Goal: Navigation & Orientation: Find specific page/section

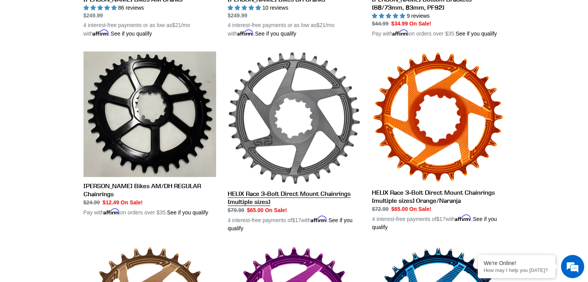
scroll to position [363, 0]
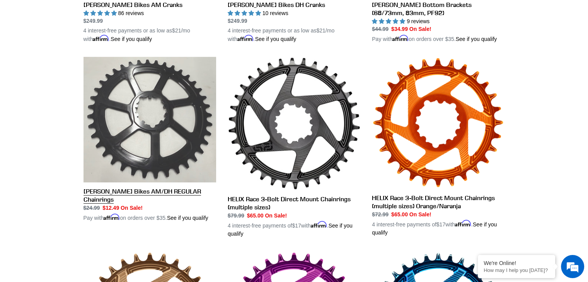
click at [178, 95] on link "Canfield Bikes AM/DH REGULAR Chainrings" at bounding box center [149, 139] width 133 height 165
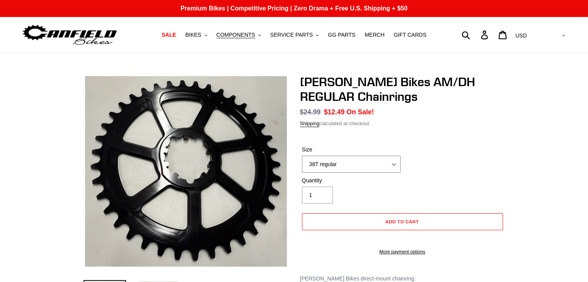
click at [333, 167] on select "38T regular" at bounding box center [351, 164] width 99 height 17
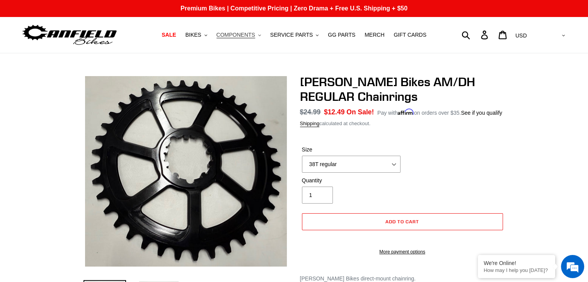
click at [251, 36] on span "COMPONENTS" at bounding box center [235, 35] width 39 height 7
click at [295, 32] on span "SERVICE PARTS" at bounding box center [291, 35] width 42 height 7
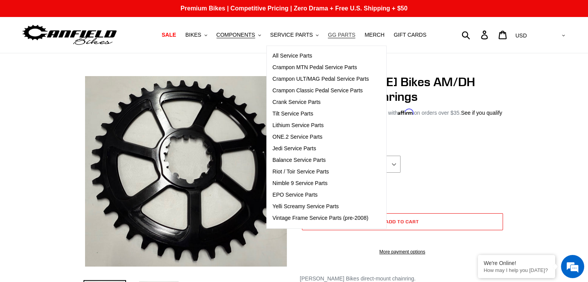
click at [337, 37] on span "GG PARTS" at bounding box center [341, 35] width 27 height 7
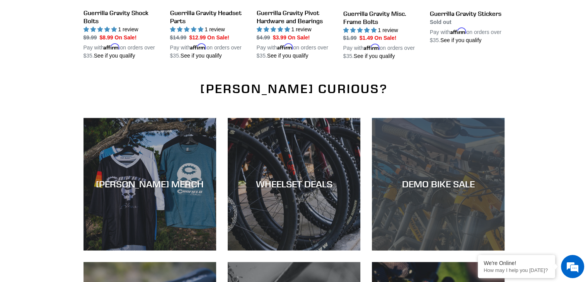
scroll to position [970, 0]
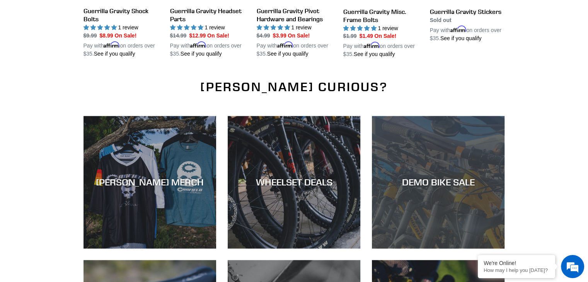
click at [467, 248] on div "DEMO BIKE SALE" at bounding box center [438, 248] width 133 height 0
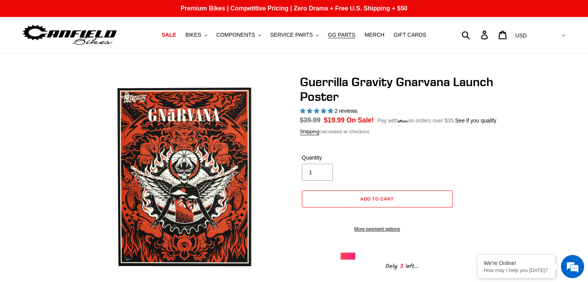
select select "highest-rating"
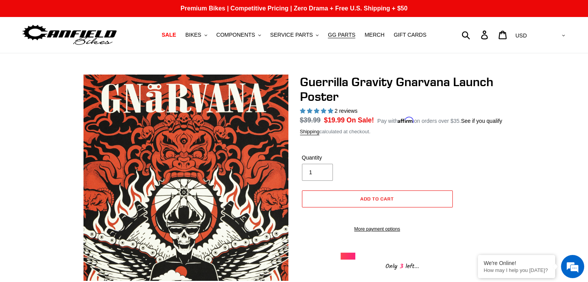
click at [184, 127] on img at bounding box center [188, 240] width 464 height 464
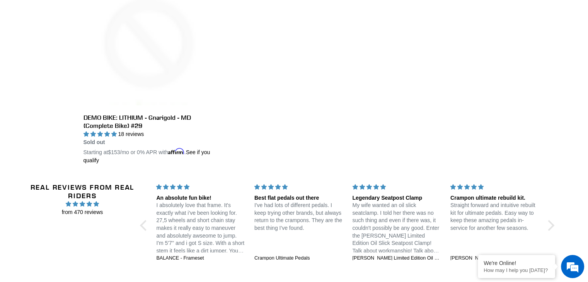
scroll to position [1538, 0]
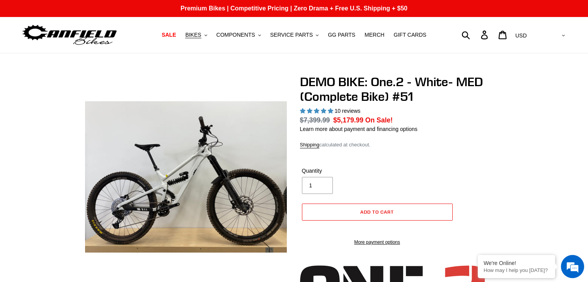
select select "highest-rating"
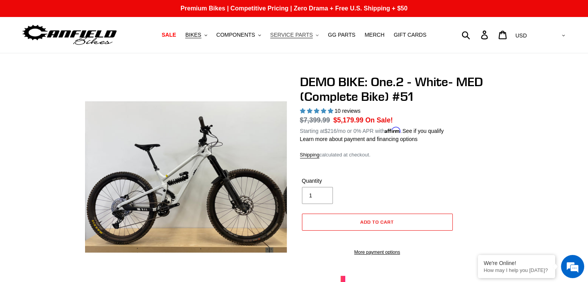
click at [306, 34] on span "SERVICE PARTS" at bounding box center [291, 35] width 42 height 7
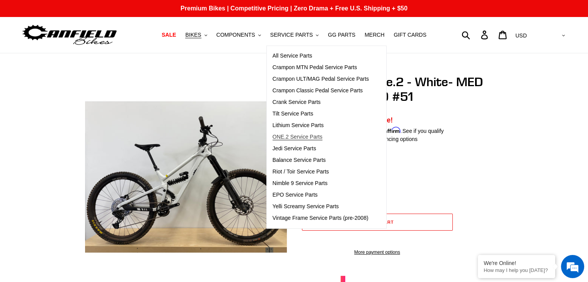
click at [295, 135] on span "ONE.2 Service Parts" at bounding box center [297, 137] width 50 height 7
